Goal: Task Accomplishment & Management: Manage account settings

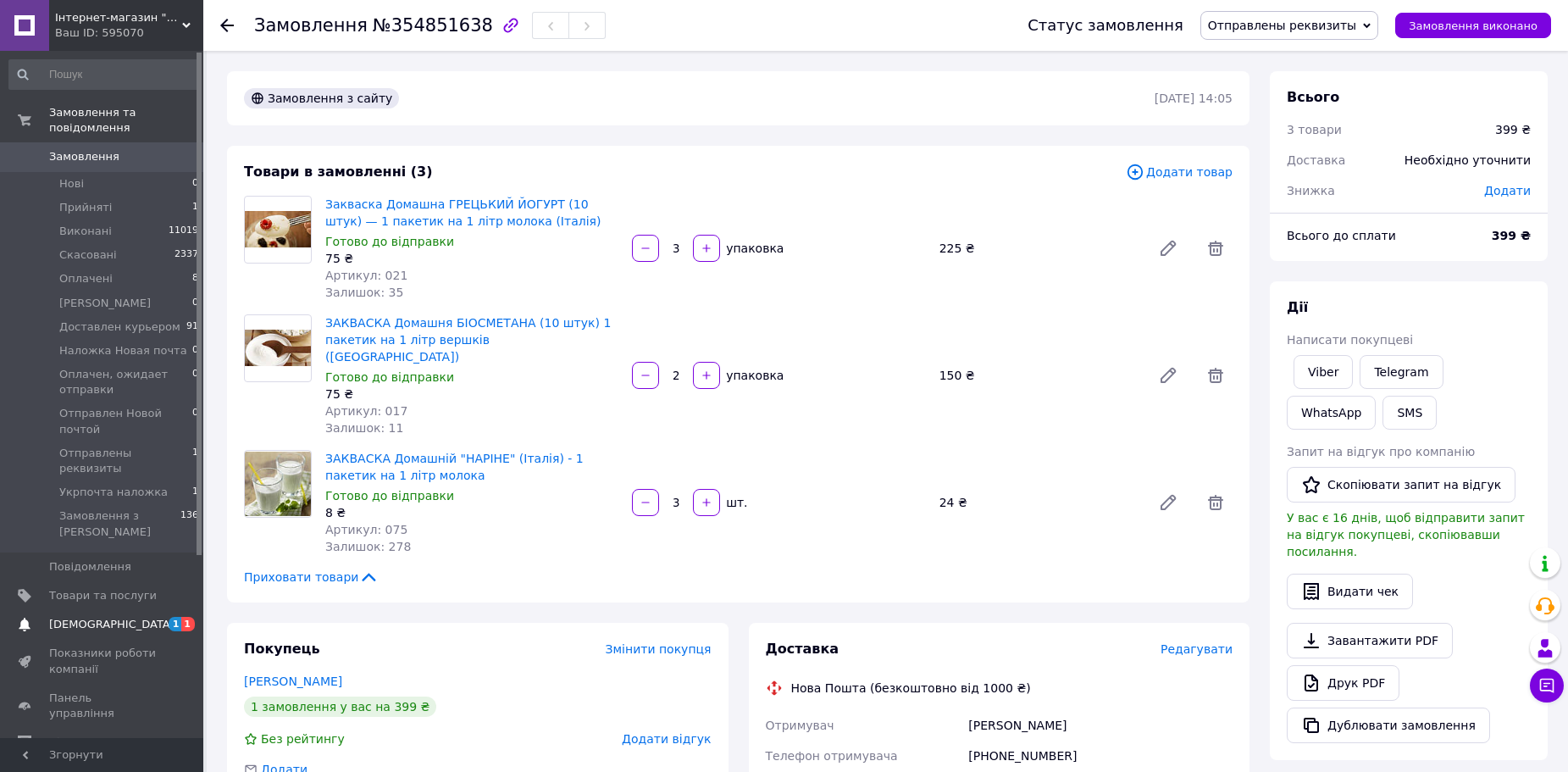
click at [102, 617] on span "[DEMOGRAPHIC_DATA]" at bounding box center [111, 625] width 126 height 16
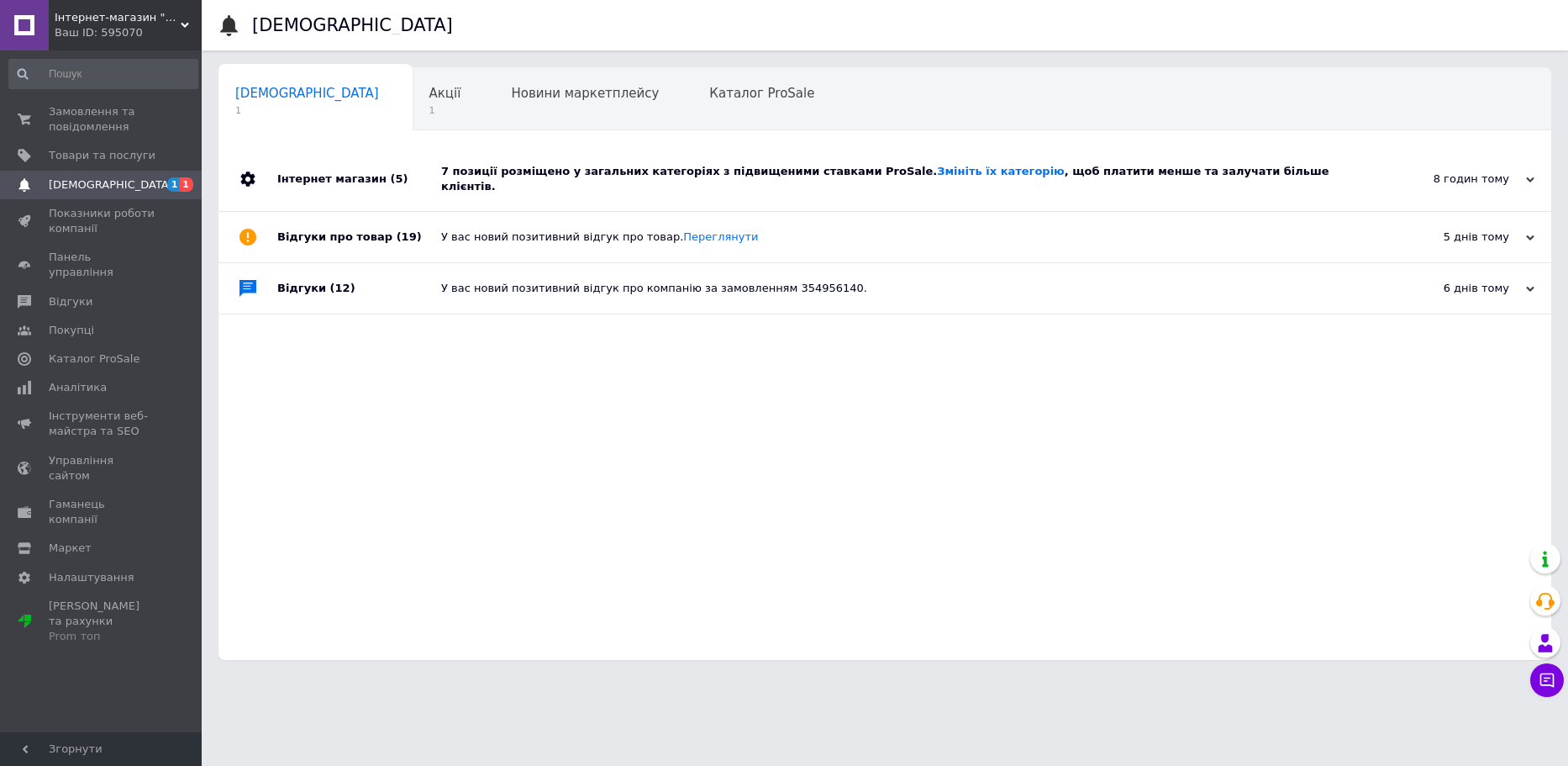
click at [1378, 136] on div "Сповіщення 1 Акції 1 Новини маркетплейсу 0 Каталог ProSale 0 Навчання та заходи…" at bounding box center [885, 364] width 1333 height 593
click at [1362, 153] on div "7 позиції розміщено у загальних категоріях з підвищеними ставками ProSale. Змін…" at bounding box center [903, 179] width 925 height 64
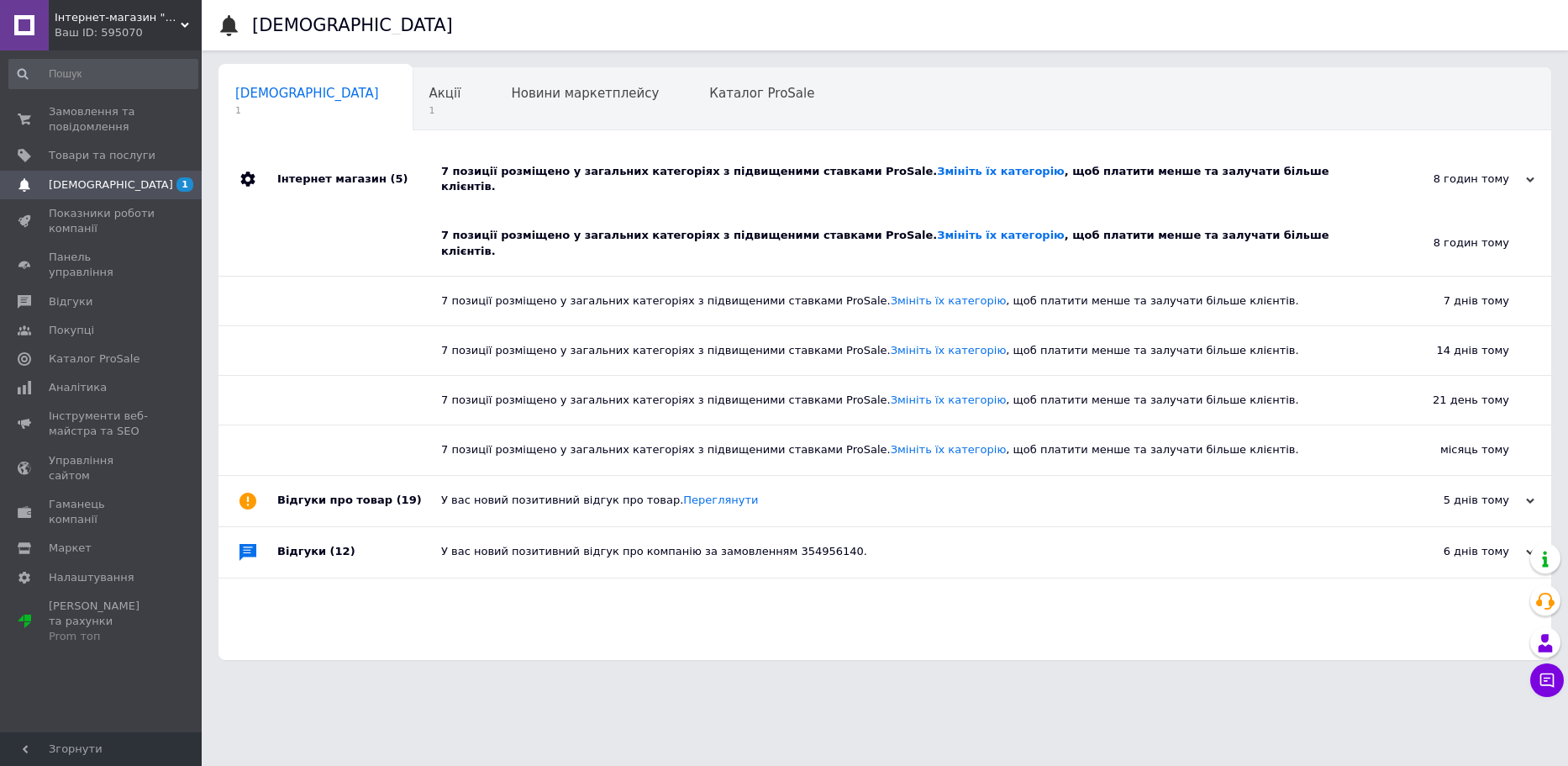
click at [1360, 159] on div "7 позиції розміщено у загальних категоріях з підвищеними ставками ProSale. Змін…" at bounding box center [903, 179] width 925 height 64
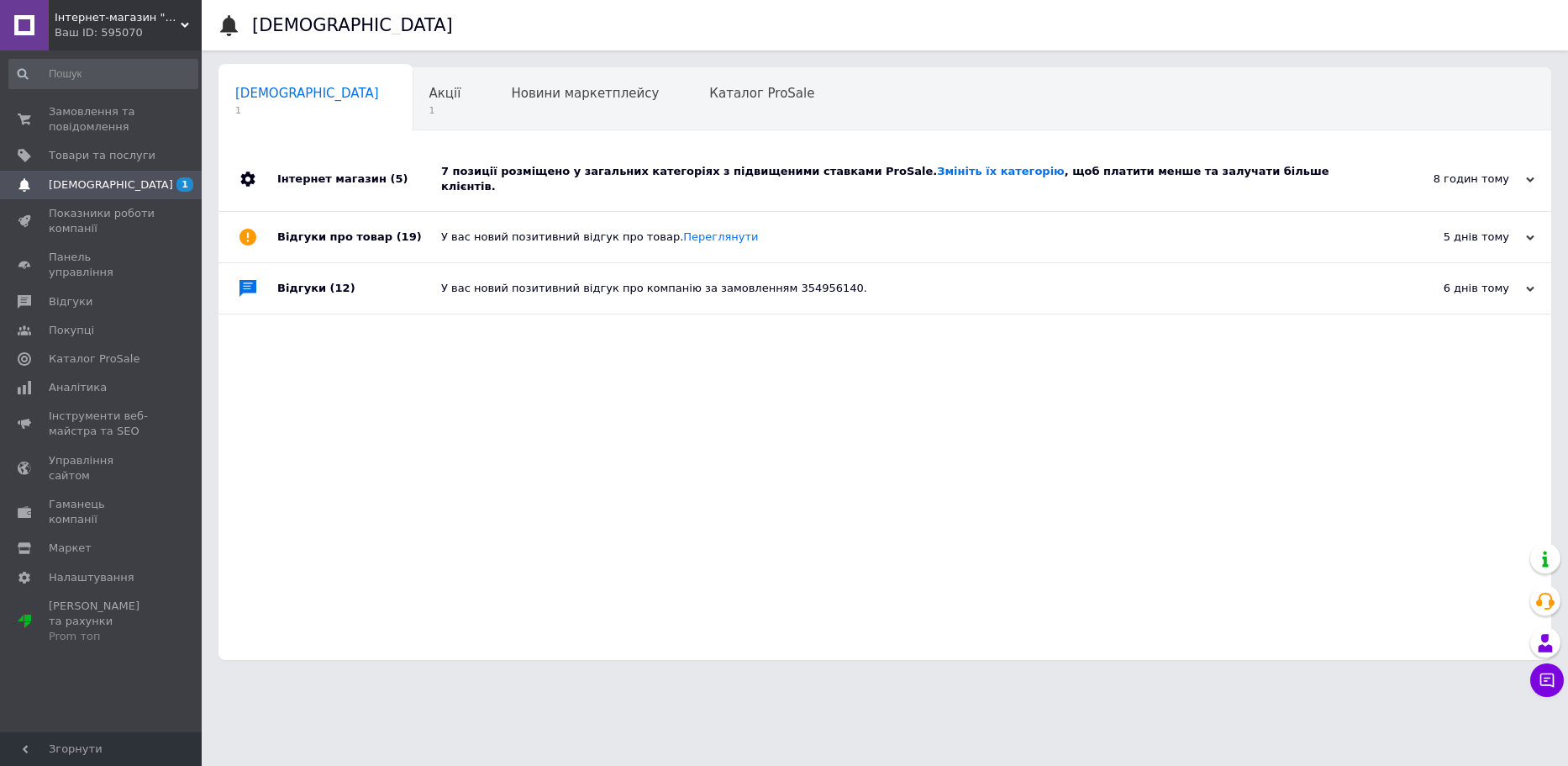
click at [1360, 159] on div "7 позиції розміщено у загальних категоріях з підвищеними ставками ProSale. Змін…" at bounding box center [903, 179] width 925 height 64
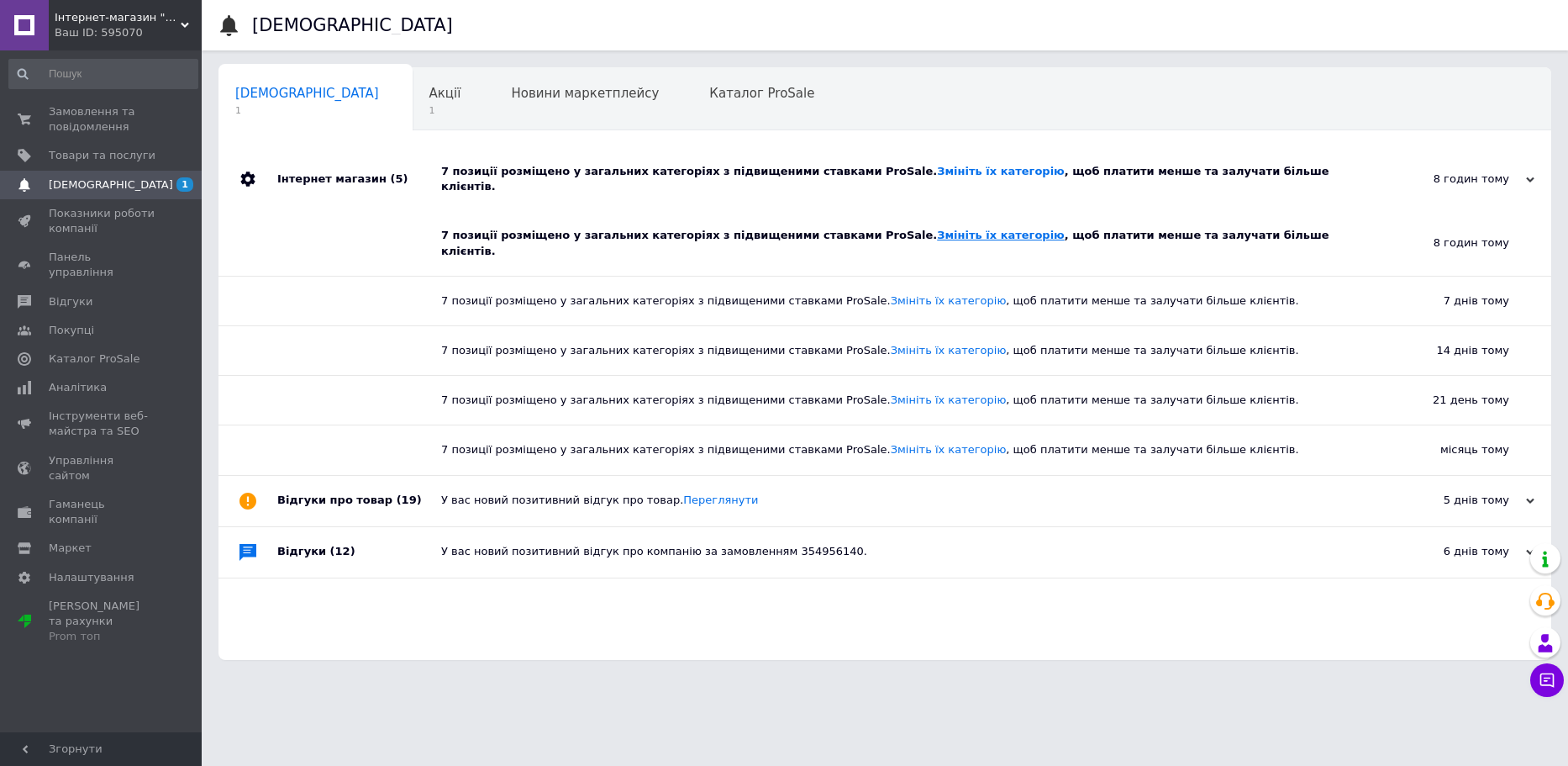
click at [937, 228] on link "Змініть їх категорію" at bounding box center [1000, 234] width 127 height 13
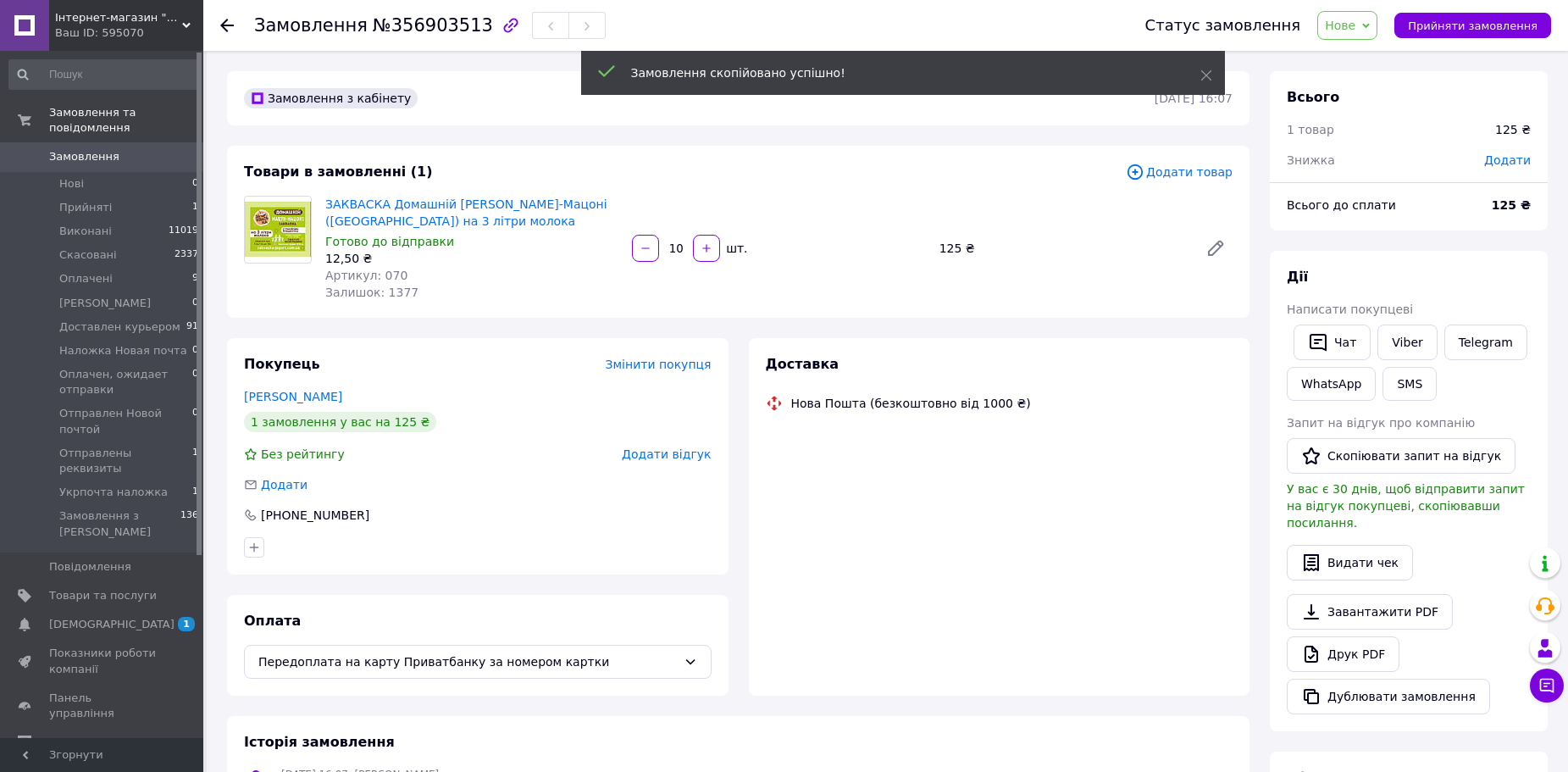
click at [712, 245] on icon "button" at bounding box center [707, 249] width 12 height 12
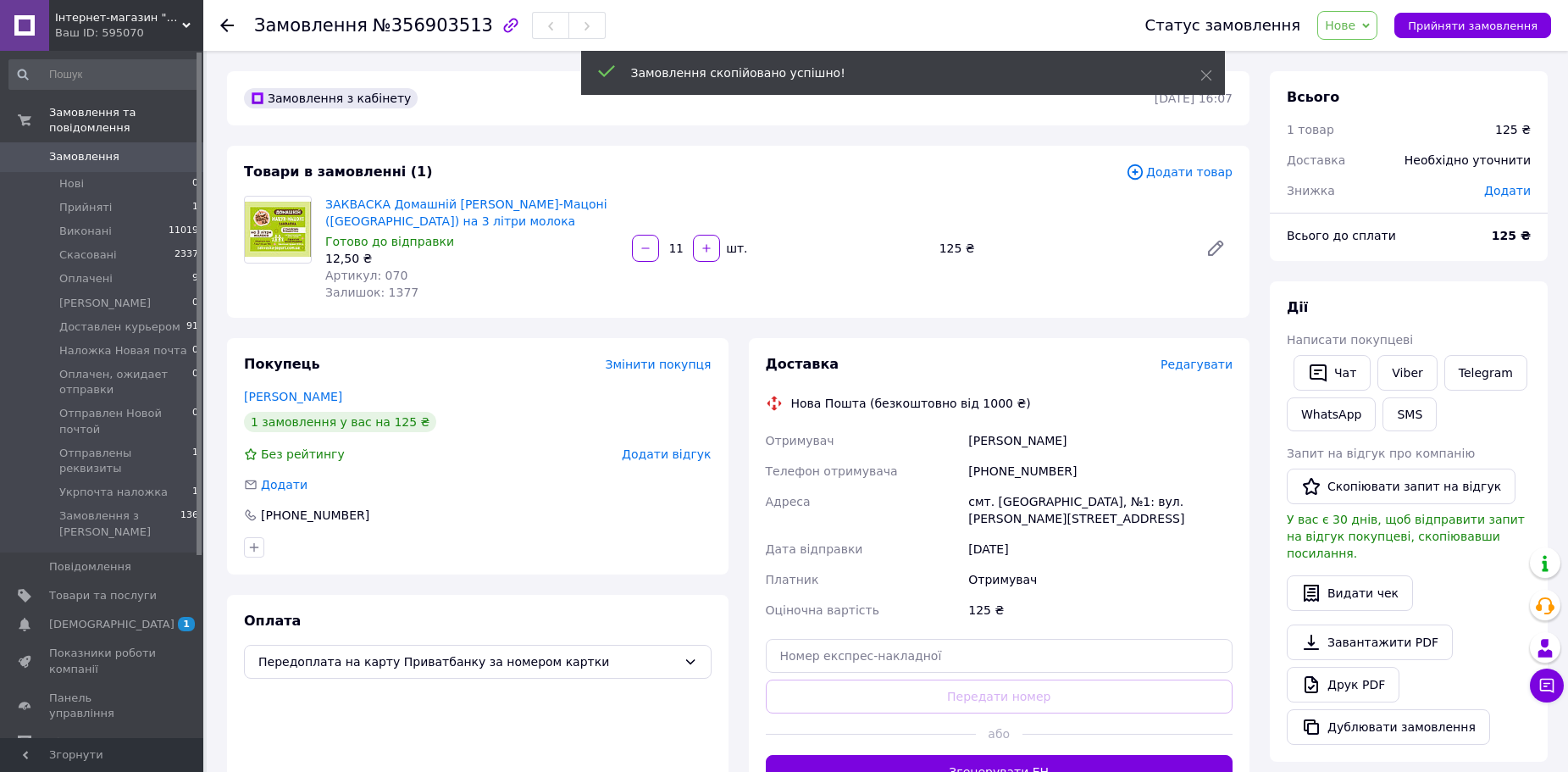
click at [712, 245] on icon "button" at bounding box center [707, 249] width 12 height 12
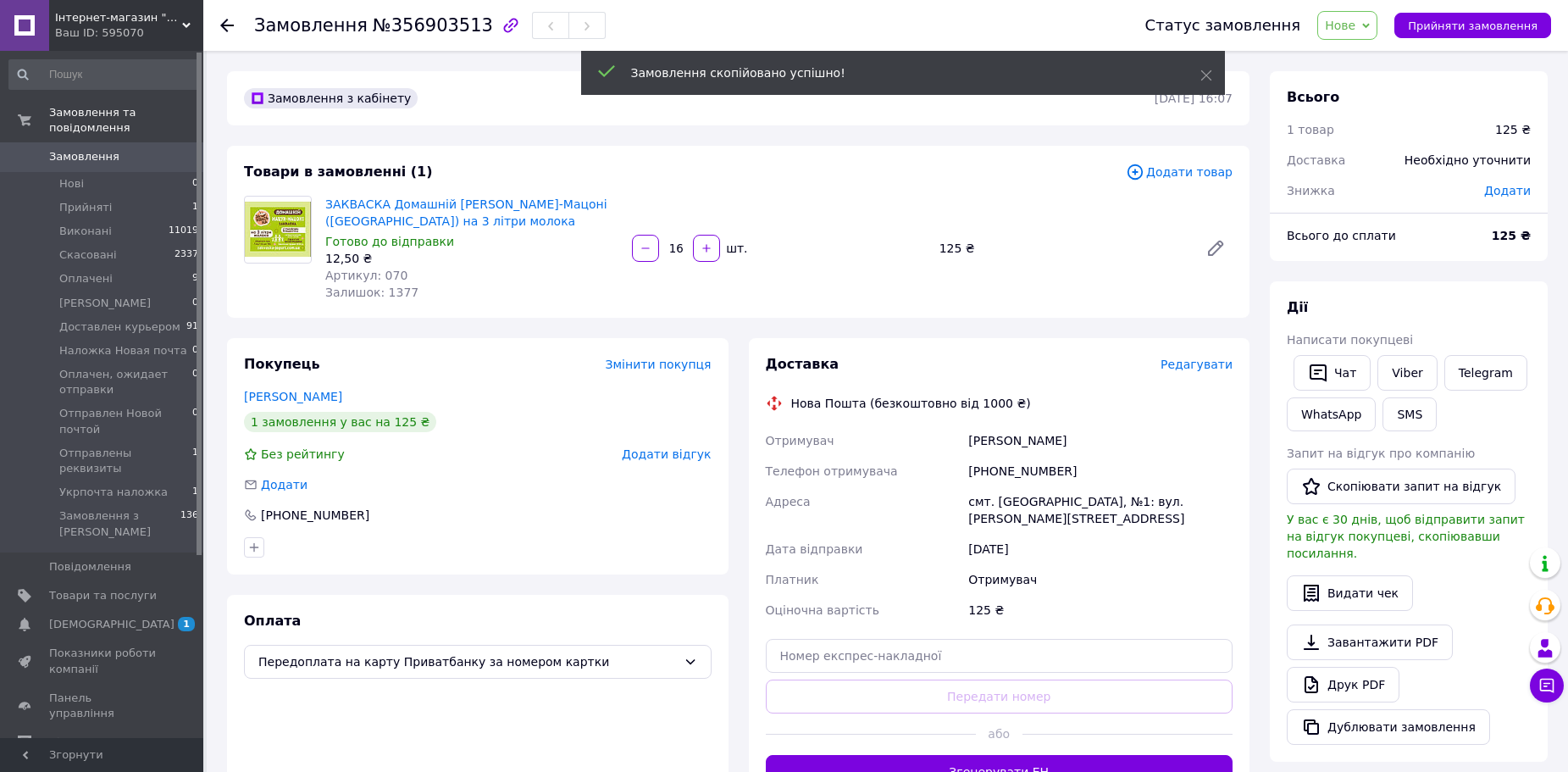
click at [712, 245] on icon "button" at bounding box center [707, 249] width 12 height 12
type input "20"
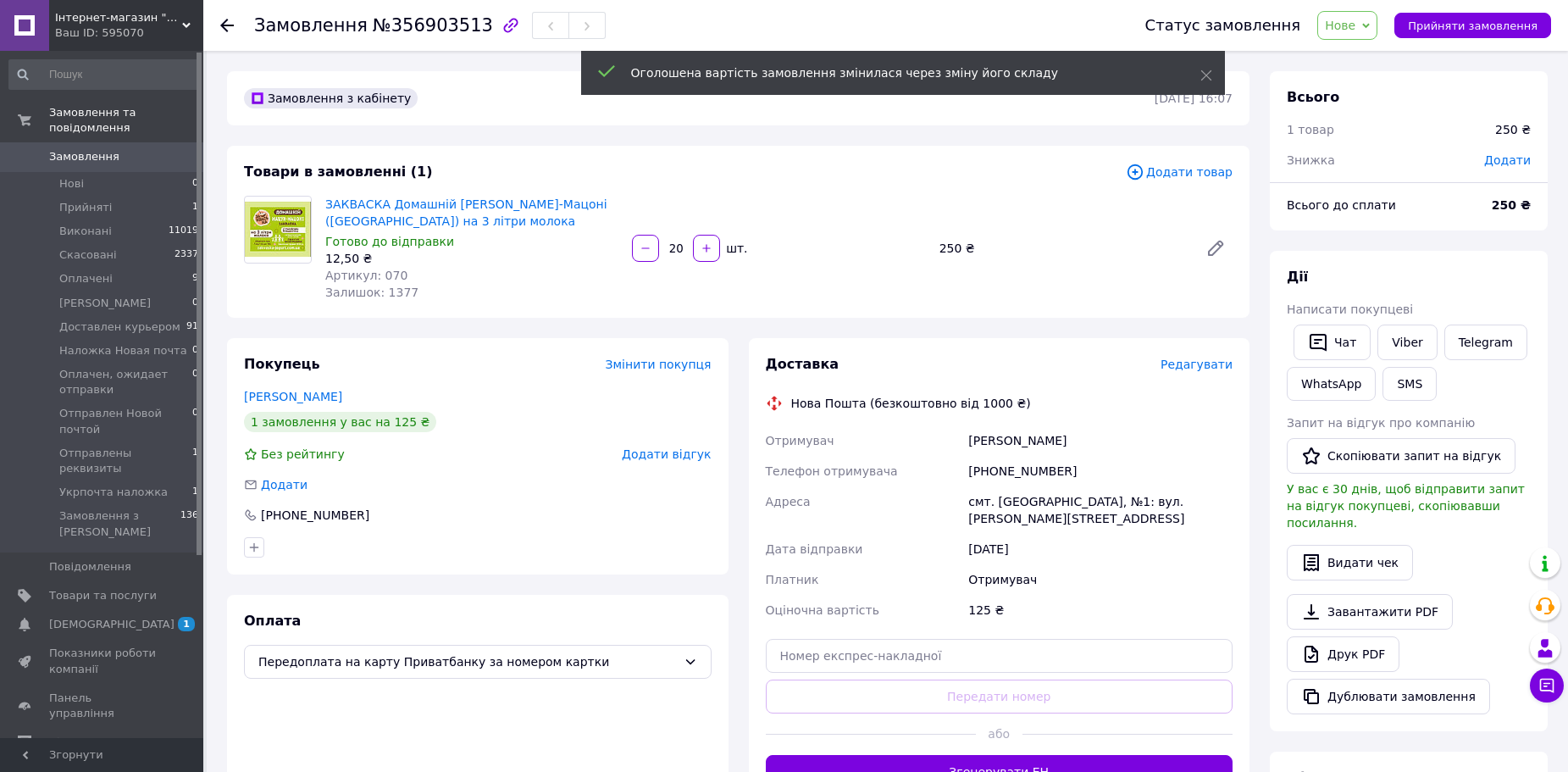
click at [1518, 22] on span "Прийняти замовлення" at bounding box center [1472, 25] width 130 height 13
click at [1320, 22] on span "Прийнято" at bounding box center [1325, 25] width 61 height 14
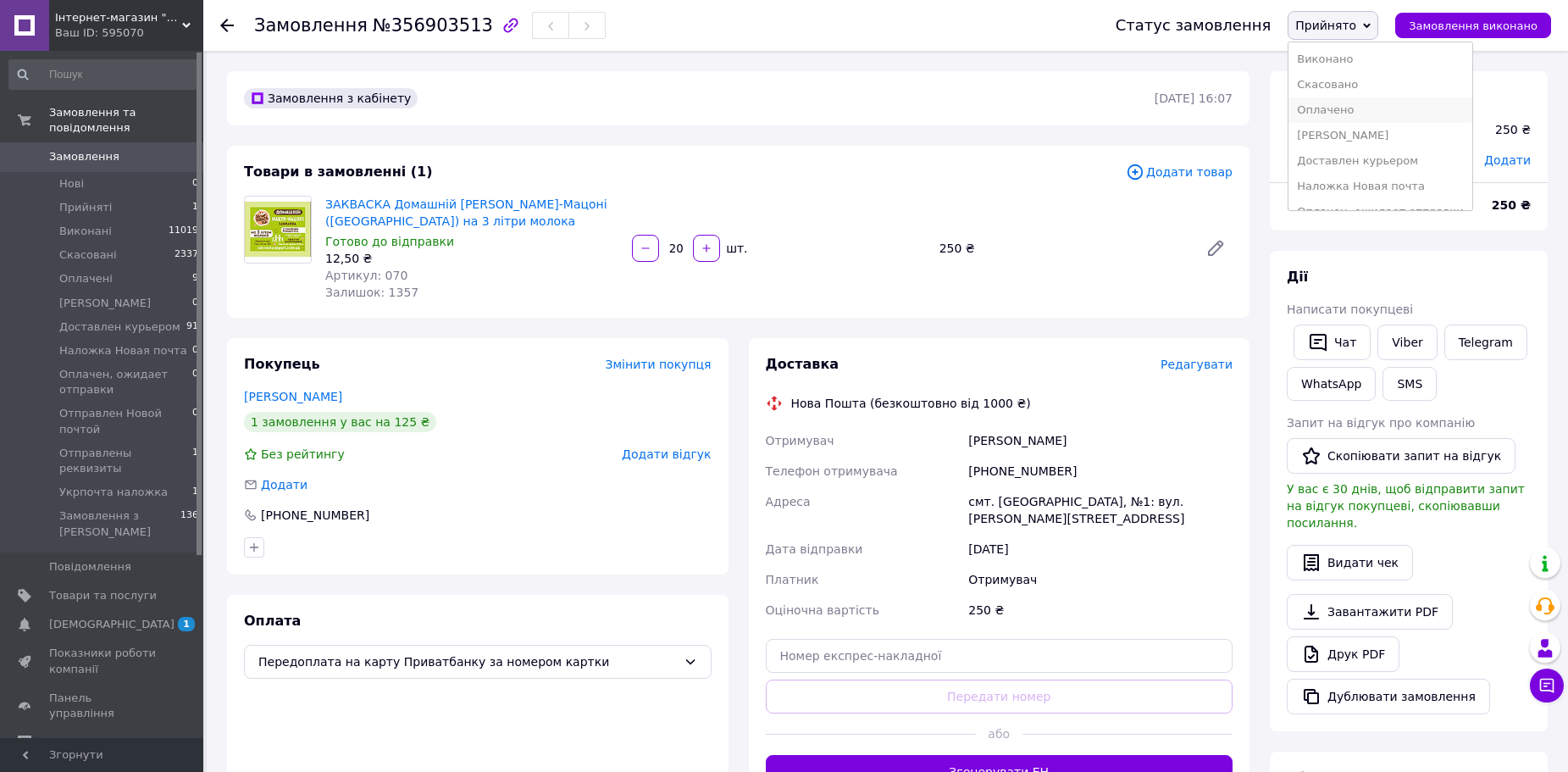
click at [1356, 104] on li "Оплачено" at bounding box center [1380, 110] width 183 height 25
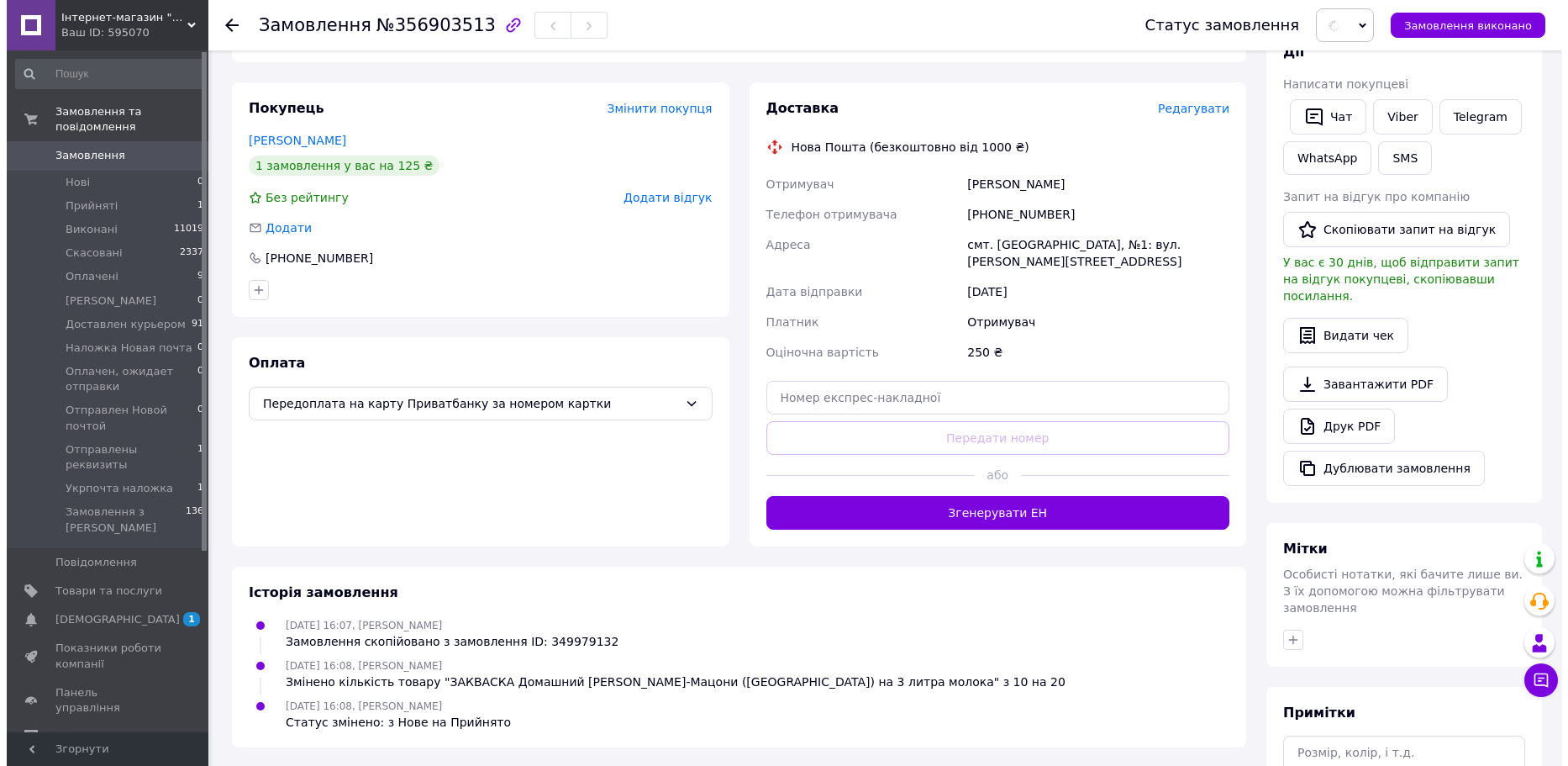
scroll to position [252, 0]
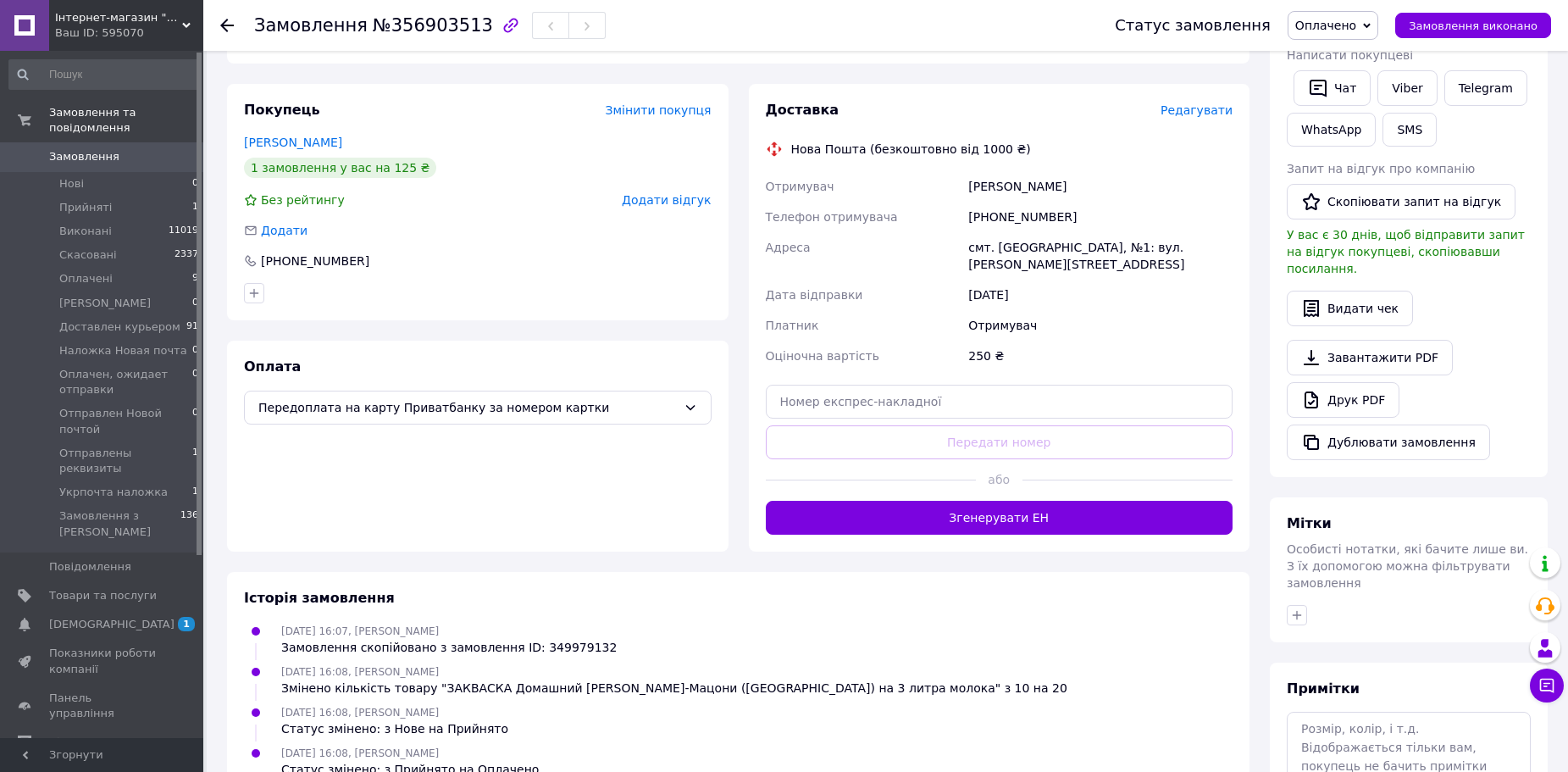
click at [1189, 114] on span "Редагувати" at bounding box center [1197, 110] width 72 height 14
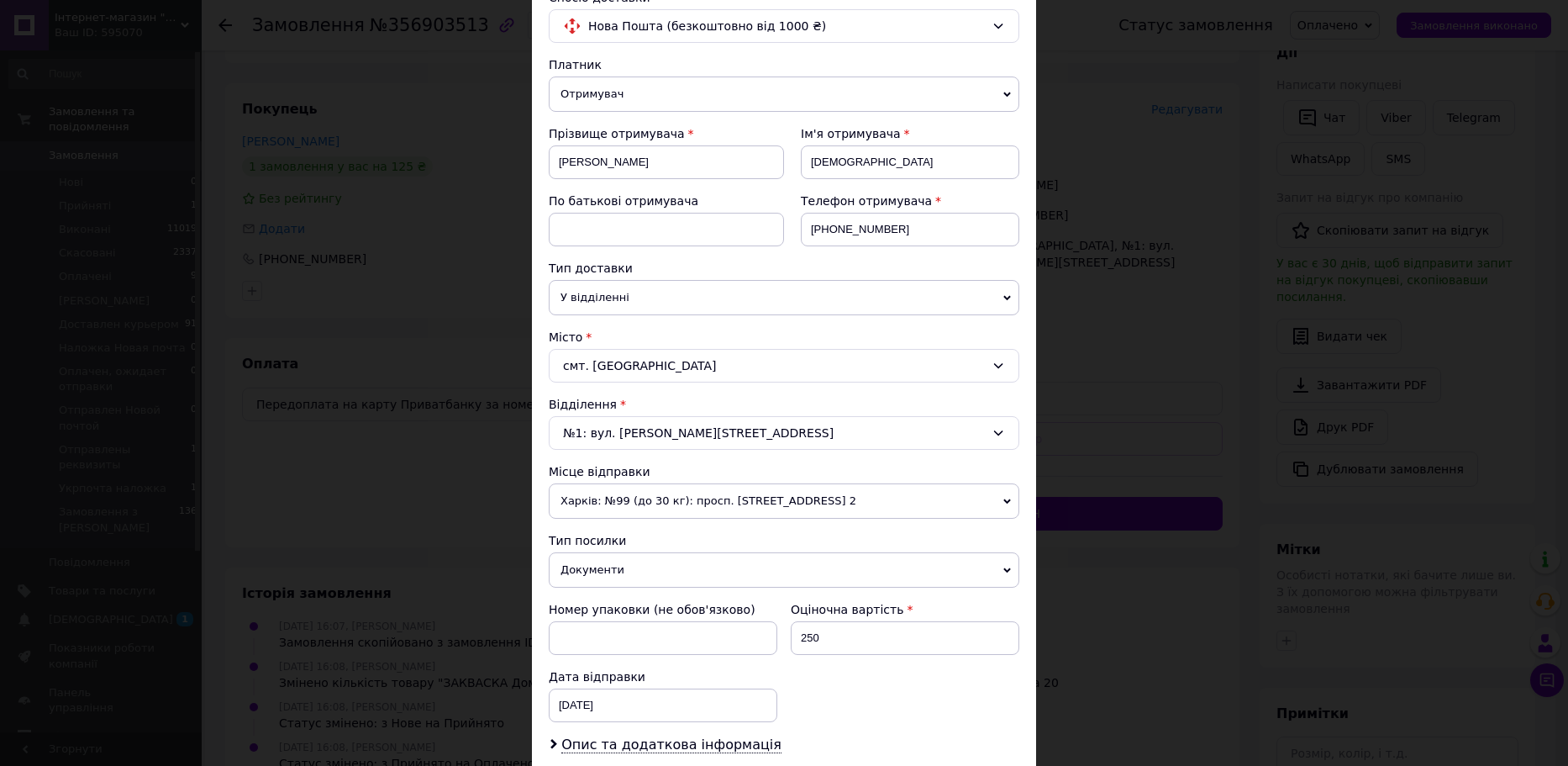
scroll to position [168, 0]
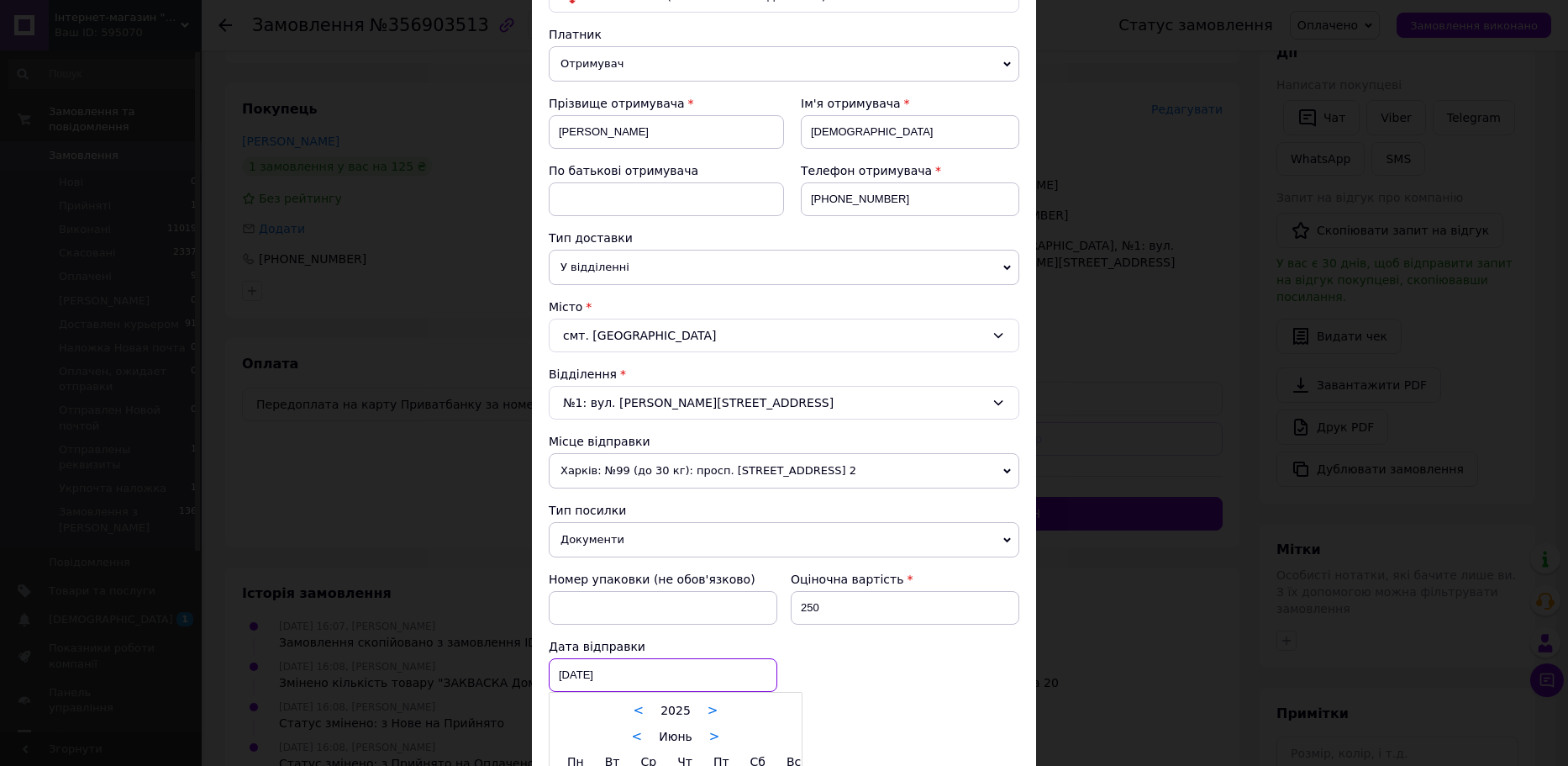
click at [686, 679] on div "26.06.2025 < 2025 > < Июнь > Пн Вт Ср Чт Пт Сб Вс 26 27 28 29 30 31 1 2 3 4 5 6…" at bounding box center [663, 675] width 228 height 34
click at [711, 738] on link ">" at bounding box center [714, 737] width 11 height 15
click at [945, 506] on div at bounding box center [784, 383] width 1568 height 766
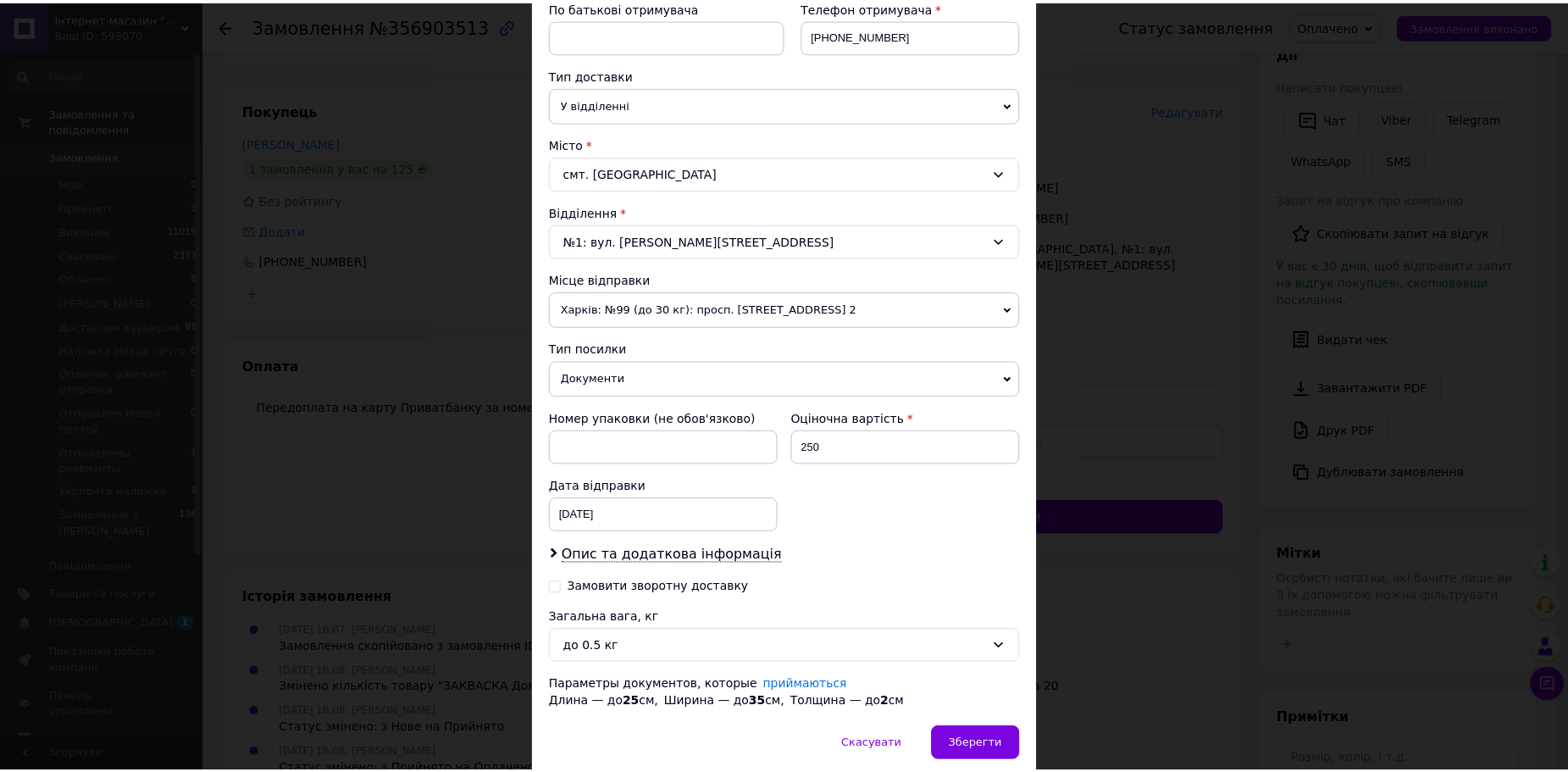
scroll to position [339, 0]
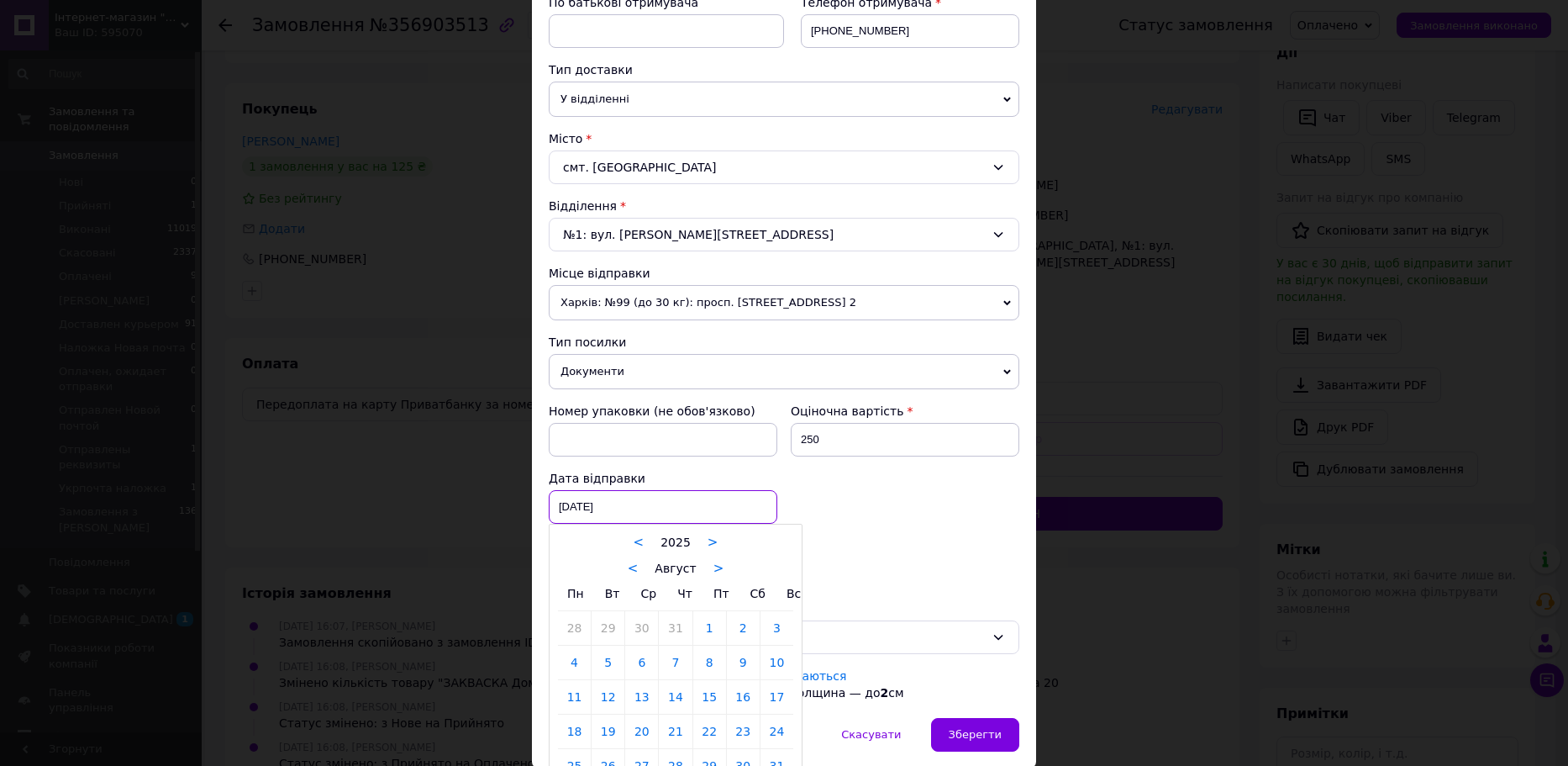
click at [705, 518] on div "26.06.2025 < 2025 > < Август > Пн Вт Ср Чт Пт Сб Вс 28 29 30 31 1 2 3 4 5 6 7 8…" at bounding box center [663, 507] width 228 height 34
click at [645, 705] on link "13" at bounding box center [642, 696] width 33 height 34
type input "13.08.2025"
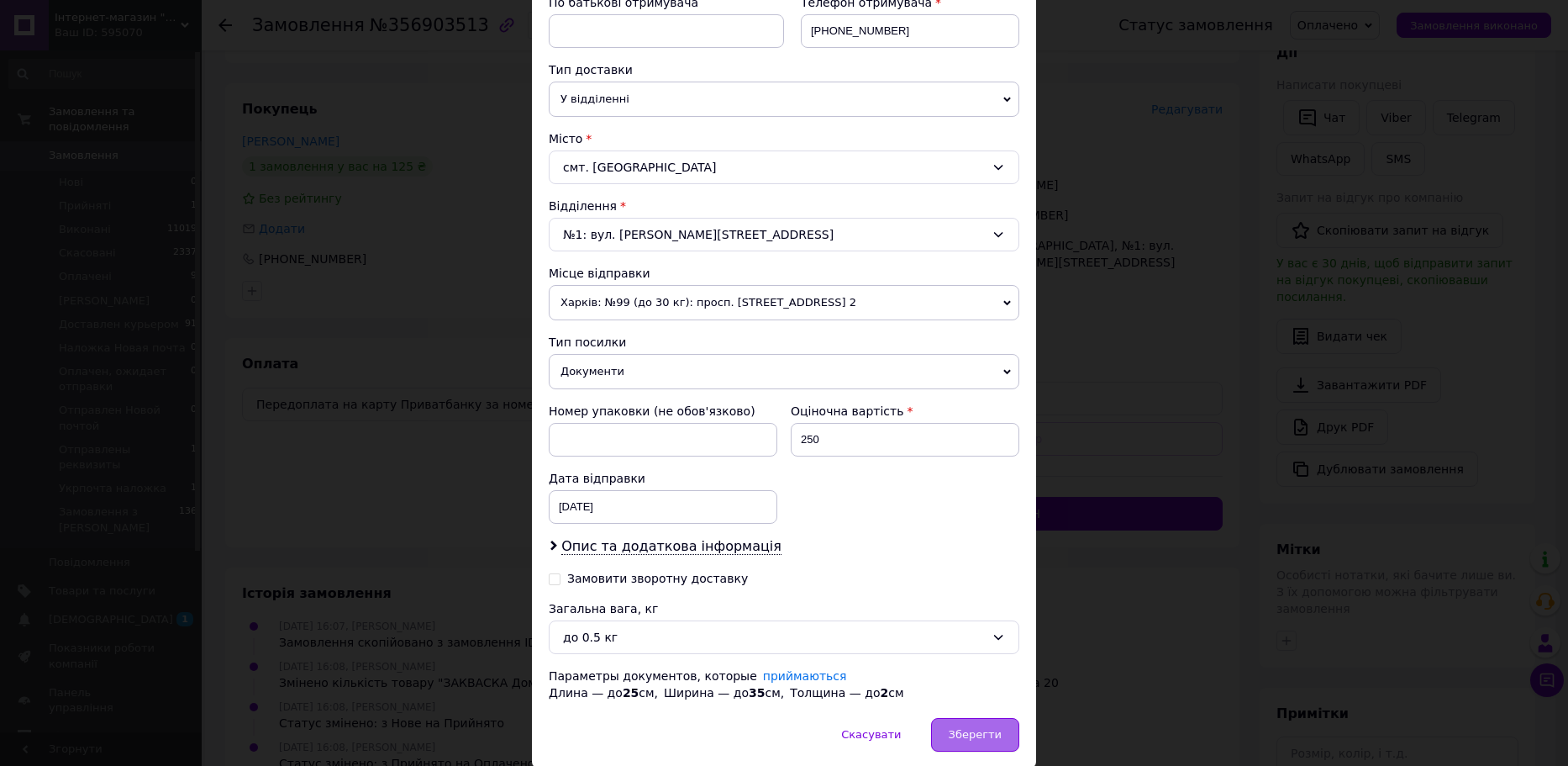
click at [963, 731] on span "Зберегти" at bounding box center [975, 734] width 53 height 13
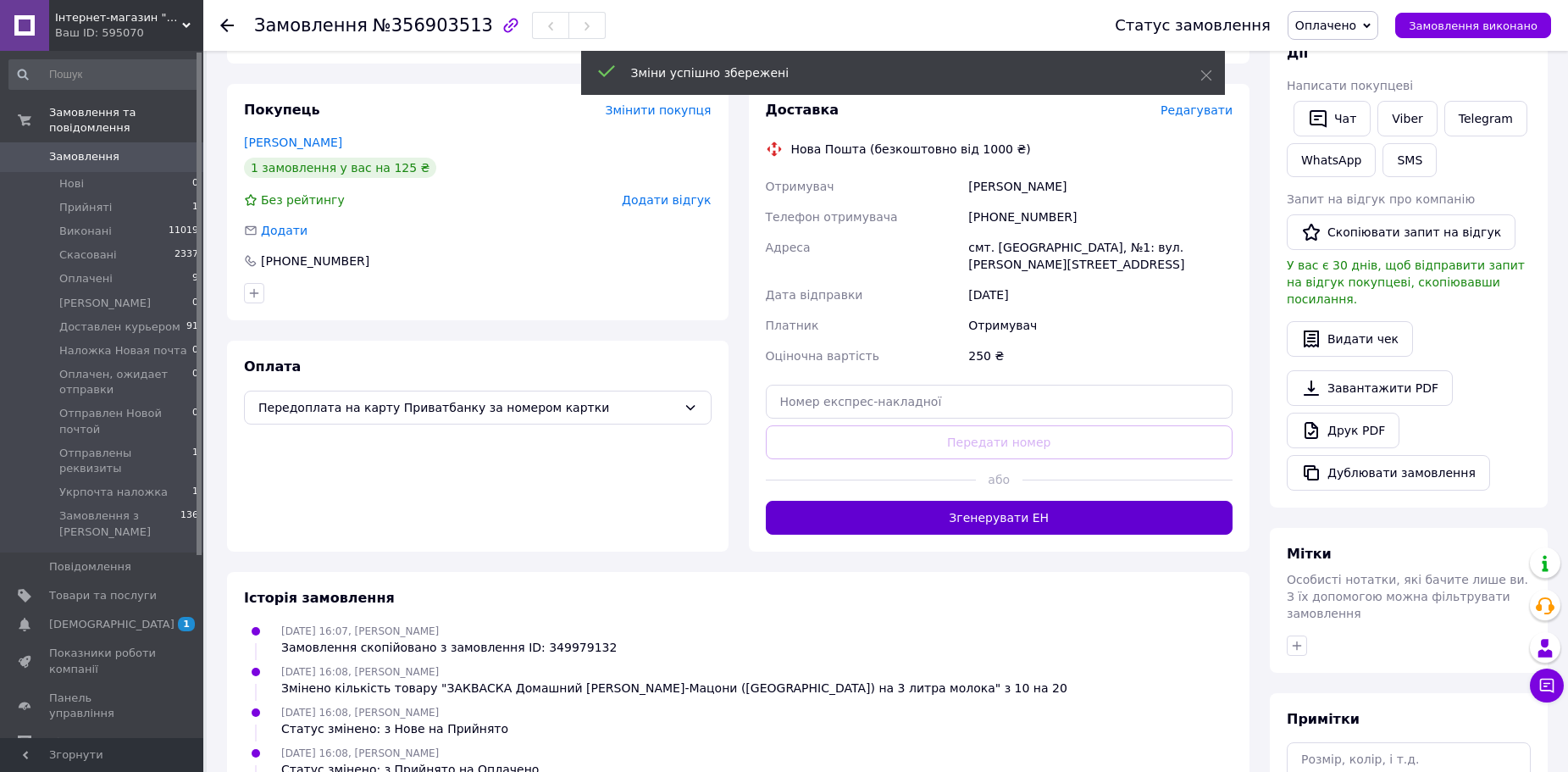
click at [1035, 508] on button "Згенерувати ЕН" at bounding box center [1000, 518] width 468 height 34
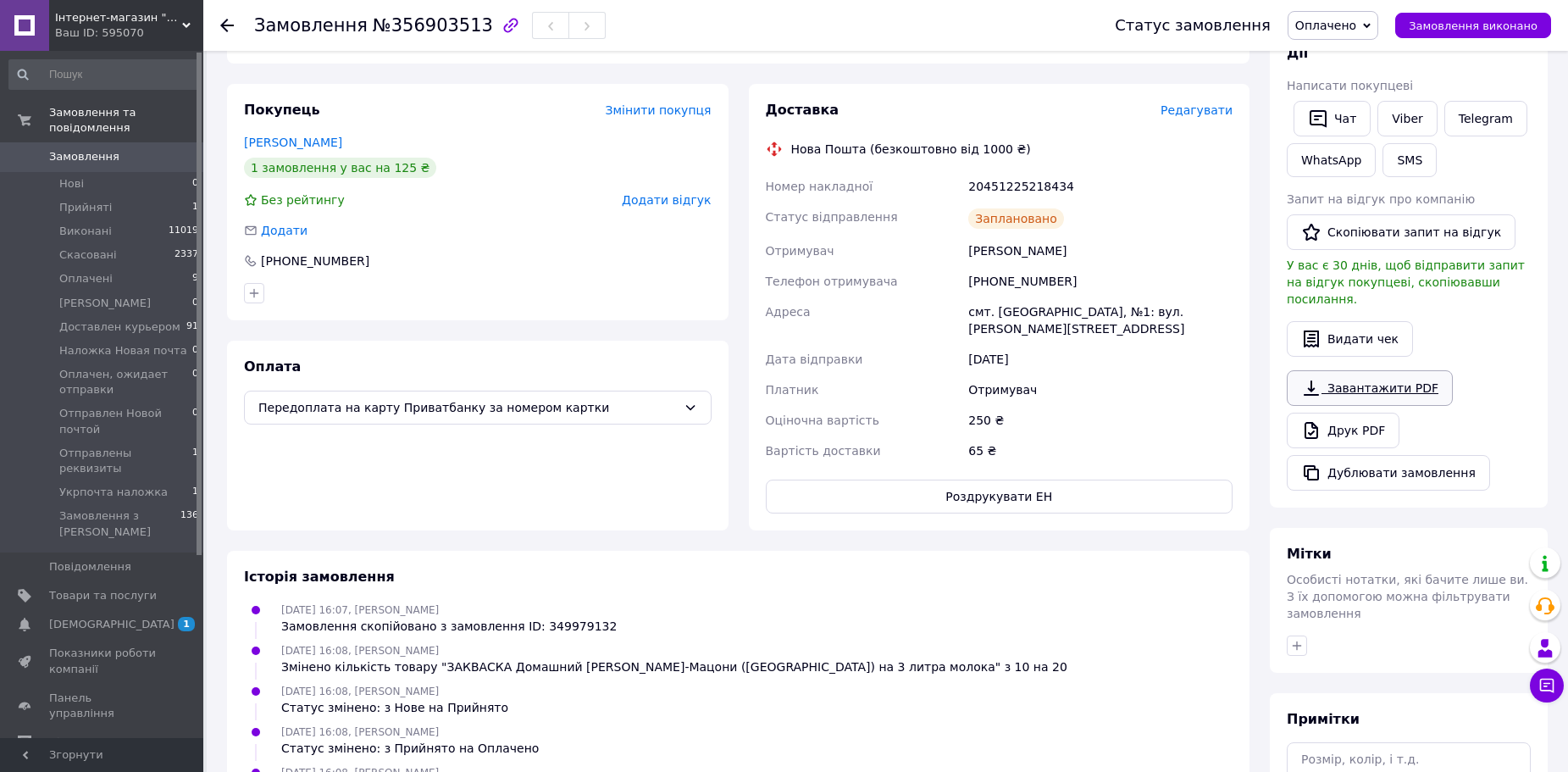
click at [1326, 370] on link "Завантажити PDF" at bounding box center [1370, 388] width 166 height 36
